Goal: Check status: Check status

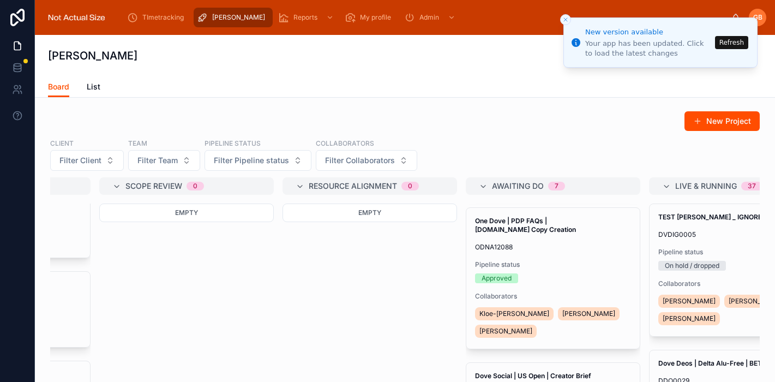
scroll to position [551, 0]
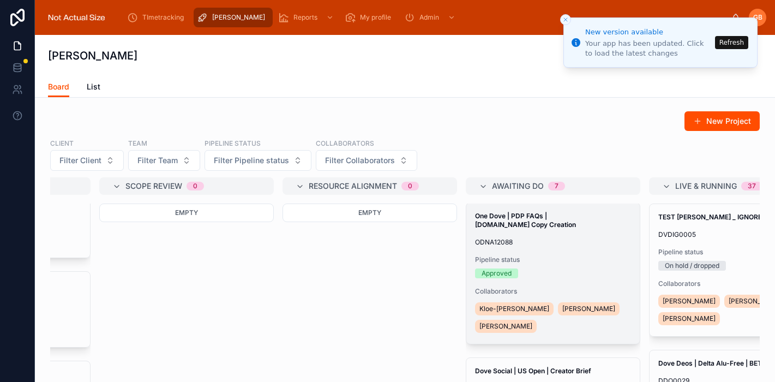
click at [561, 238] on div "One Dove | PDP FAQs | [DOMAIN_NAME] Copy Creation ODNA12088 Pipeline status App…" at bounding box center [552, 273] width 173 height 141
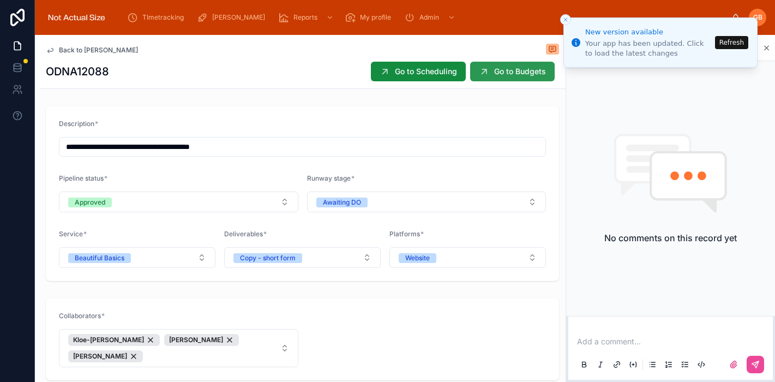
scroll to position [1, 0]
click at [503, 72] on span "Go to Budgets" at bounding box center [520, 71] width 52 height 11
drag, startPoint x: 113, startPoint y: 69, endPoint x: 49, endPoint y: 73, distance: 64.4
click at [47, 73] on div "ODNA12088 Go to Scheduling Go to Budgets" at bounding box center [302, 71] width 513 height 21
copy h1 "ODNA12088"
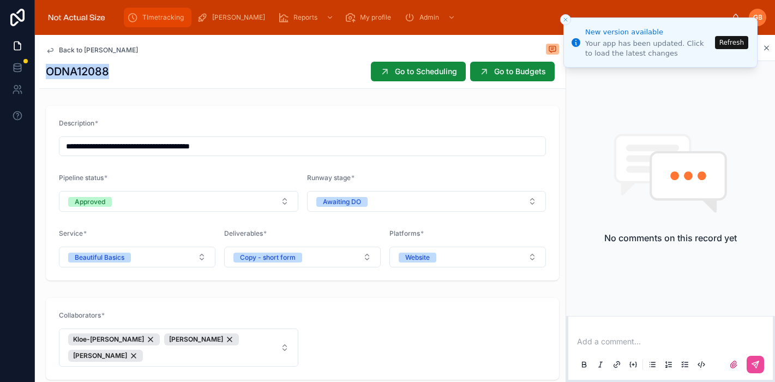
click at [162, 20] on span "TImetracking" at bounding box center [162, 17] width 41 height 9
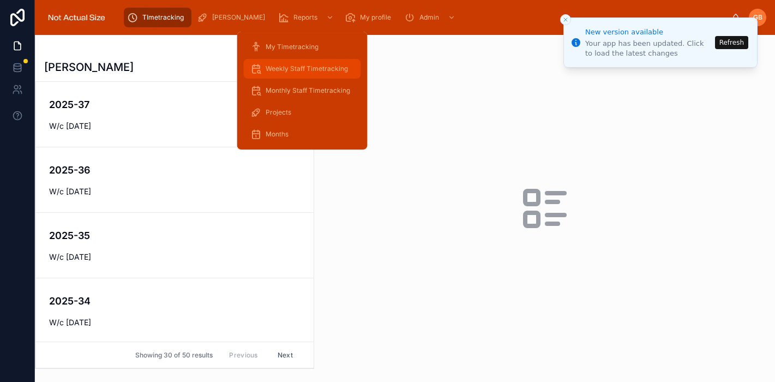
click at [291, 65] on span "Weekly Staff Timetracking" at bounding box center [306, 68] width 82 height 9
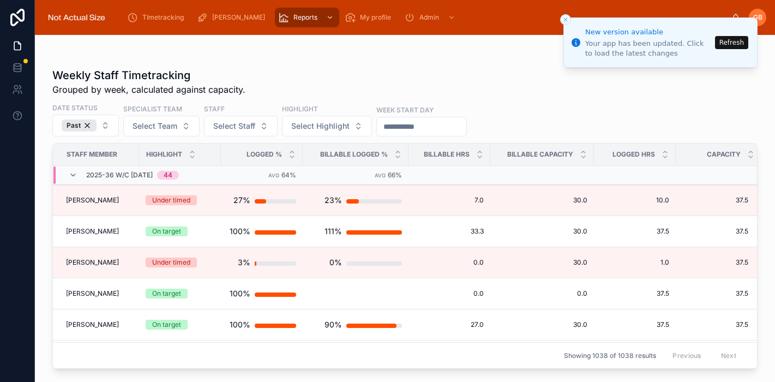
click at [567, 19] on icon "Close toast" at bounding box center [565, 19] width 7 height 7
click at [235, 125] on span "Select Staff" at bounding box center [234, 125] width 42 height 11
type input "***"
click at [248, 169] on div "[PERSON_NAME]" at bounding box center [241, 169] width 132 height 17
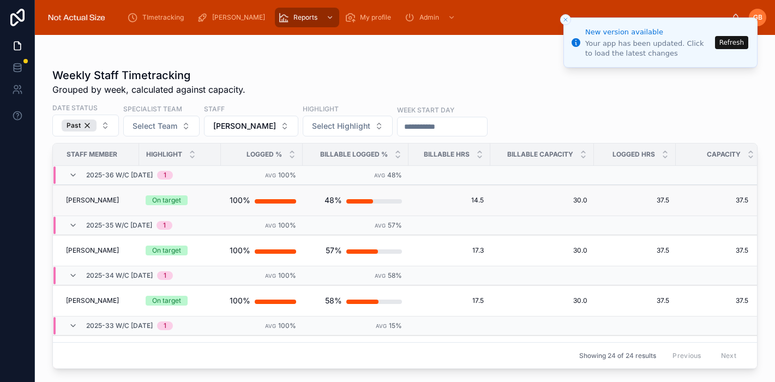
click at [199, 203] on div "On target" at bounding box center [180, 200] width 69 height 10
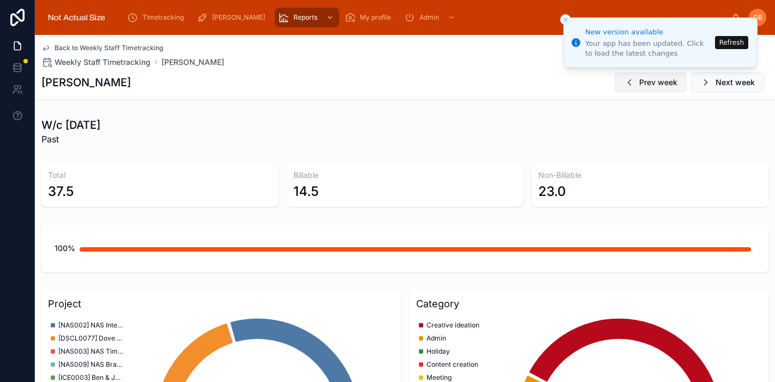
click at [642, 87] on span "Prev week" at bounding box center [658, 82] width 38 height 11
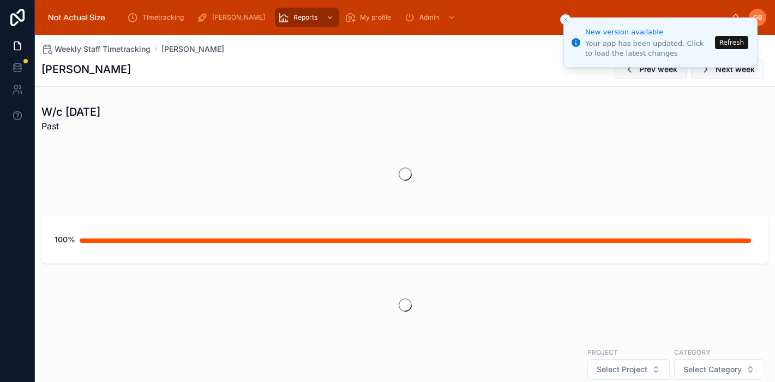
click at [567, 19] on icon "Close toast" at bounding box center [565, 19] width 7 height 7
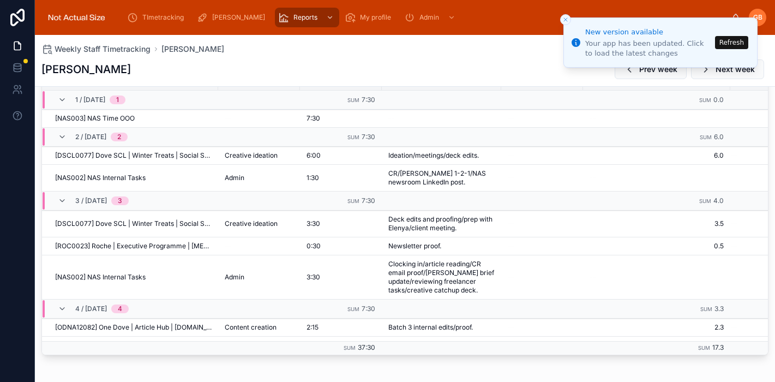
click at [563, 21] on icon "Close toast" at bounding box center [565, 19] width 7 height 7
drag, startPoint x: 745, startPoint y: 68, endPoint x: 736, endPoint y: 67, distance: 8.7
click at [745, 68] on span "Next week" at bounding box center [734, 69] width 39 height 11
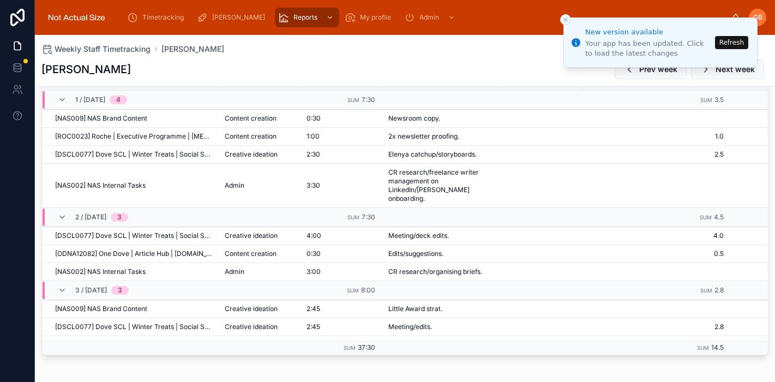
drag, startPoint x: 565, startPoint y: 18, endPoint x: 635, endPoint y: 56, distance: 79.3
click at [565, 19] on icon "Close toast" at bounding box center [565, 19] width 7 height 7
click at [730, 39] on button "Refresh" at bounding box center [731, 42] width 33 height 13
